Goal: Navigation & Orientation: Go to known website

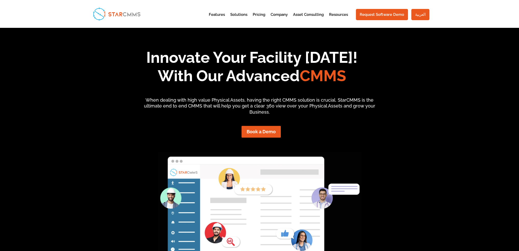
click at [420, 14] on link "العربية" at bounding box center [420, 14] width 18 height 11
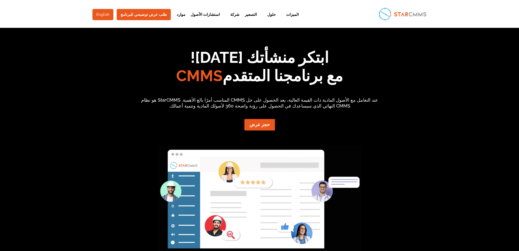
click at [96, 14] on link "English" at bounding box center [102, 14] width 21 height 11
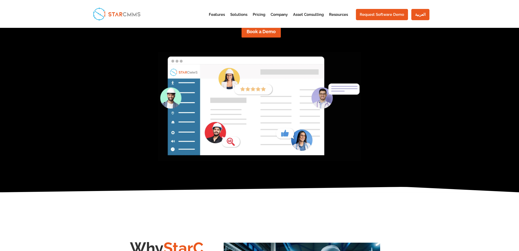
scroll to position [102, 0]
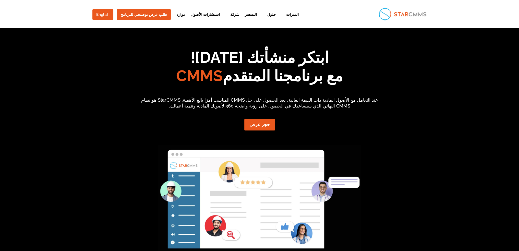
scroll to position [43, 0]
